Goal: Transaction & Acquisition: Purchase product/service

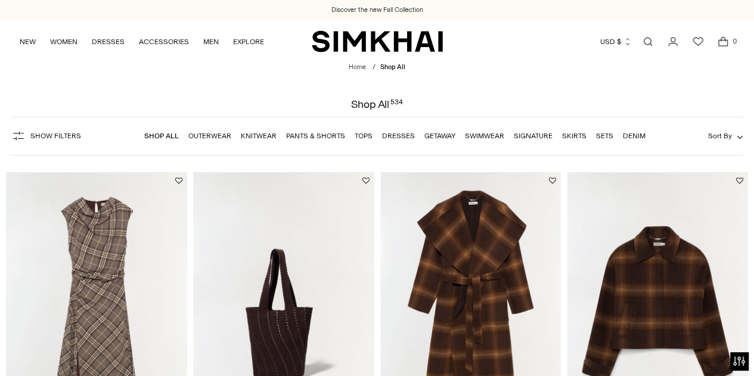
click at [399, 137] on link "Dresses" at bounding box center [398, 136] width 33 height 8
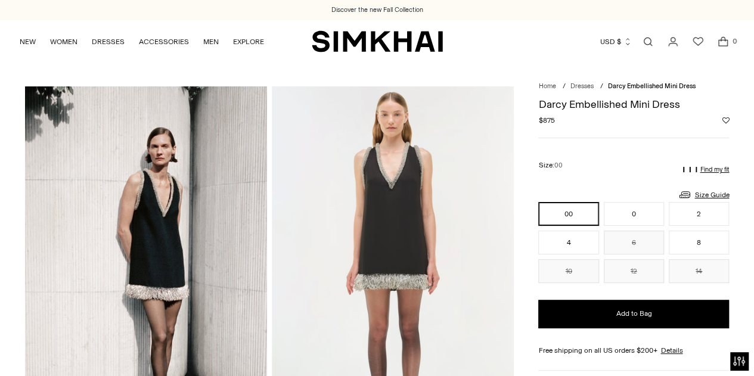
click at [419, 193] on img at bounding box center [393, 267] width 242 height 363
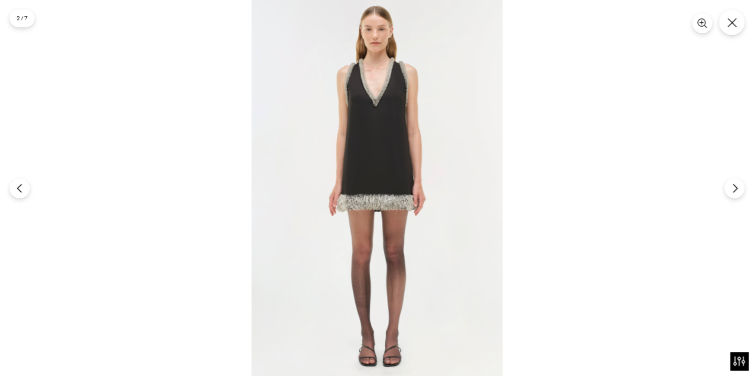
click at [419, 193] on img at bounding box center [377, 188] width 251 height 376
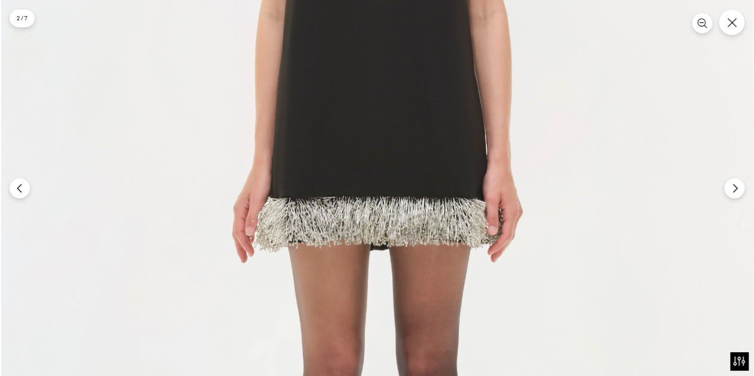
click at [419, 193] on img at bounding box center [377, 179] width 753 height 1129
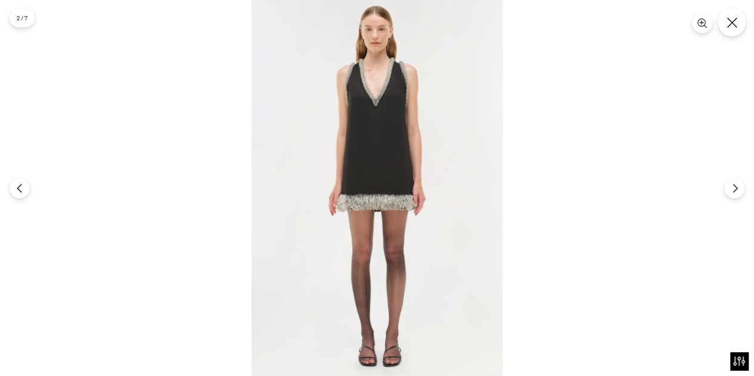
click at [730, 27] on button "Close" at bounding box center [732, 22] width 28 height 28
